Goal: Find specific page/section: Find specific page/section

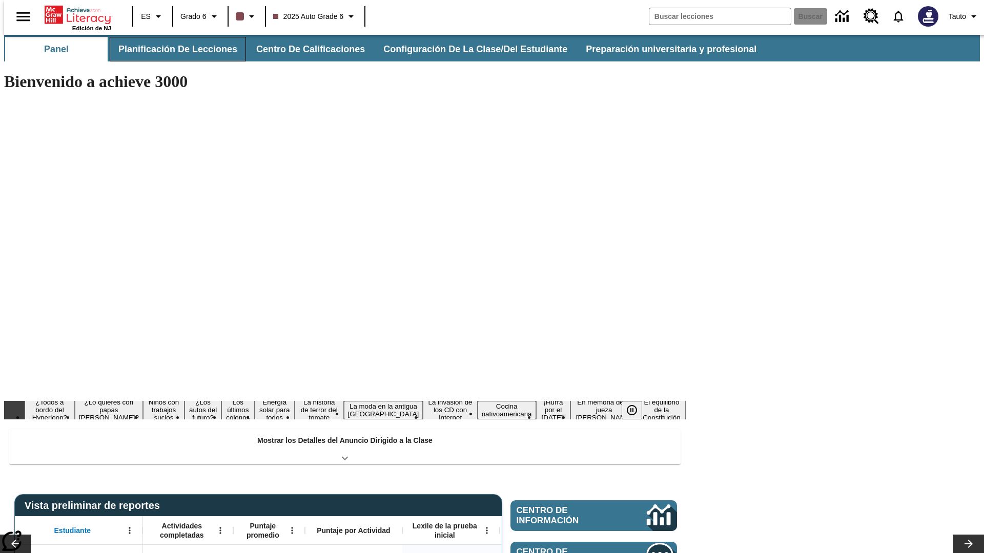
click at [172, 49] on button "Planificación de lecciones" at bounding box center [178, 49] width 136 height 25
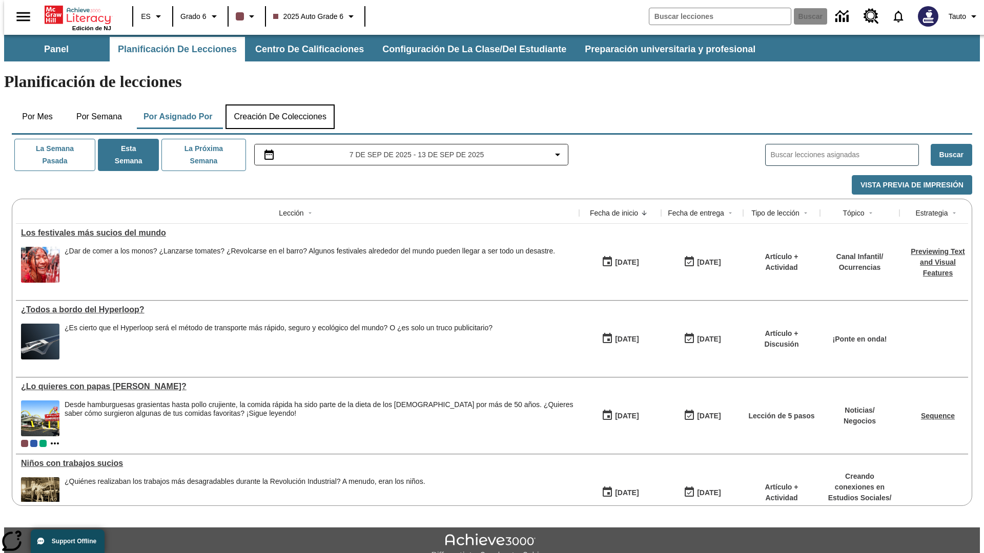
click at [280, 105] on button "Creación de colecciones" at bounding box center [279, 117] width 109 height 25
